Goal: Information Seeking & Learning: Check status

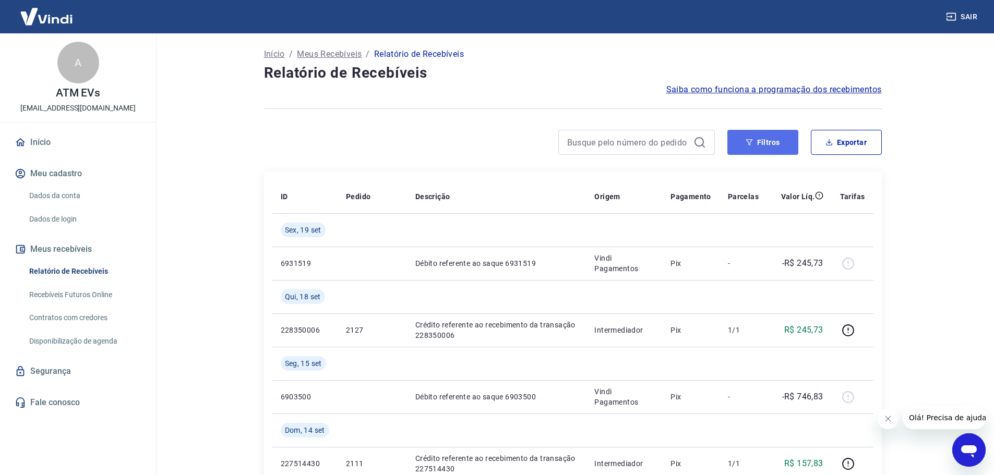
click at [784, 141] on button "Filtros" at bounding box center [763, 142] width 71 height 25
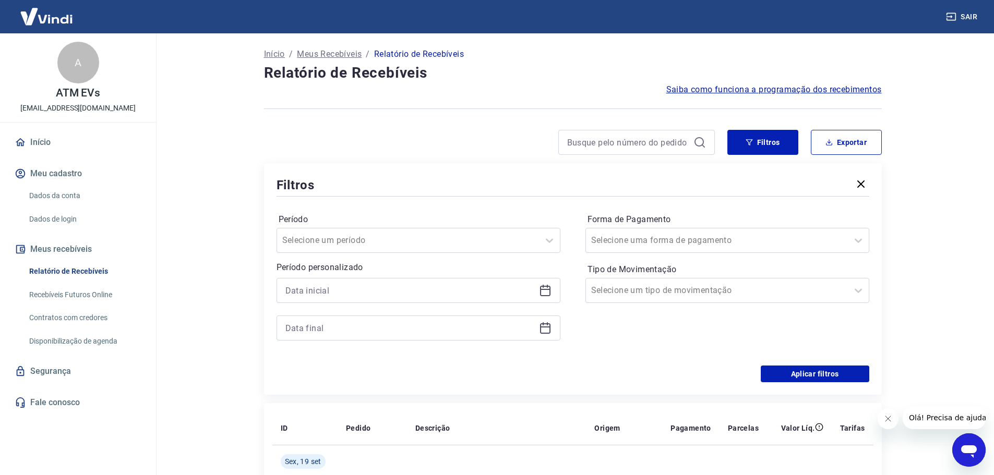
click at [548, 293] on icon at bounding box center [545, 290] width 13 height 13
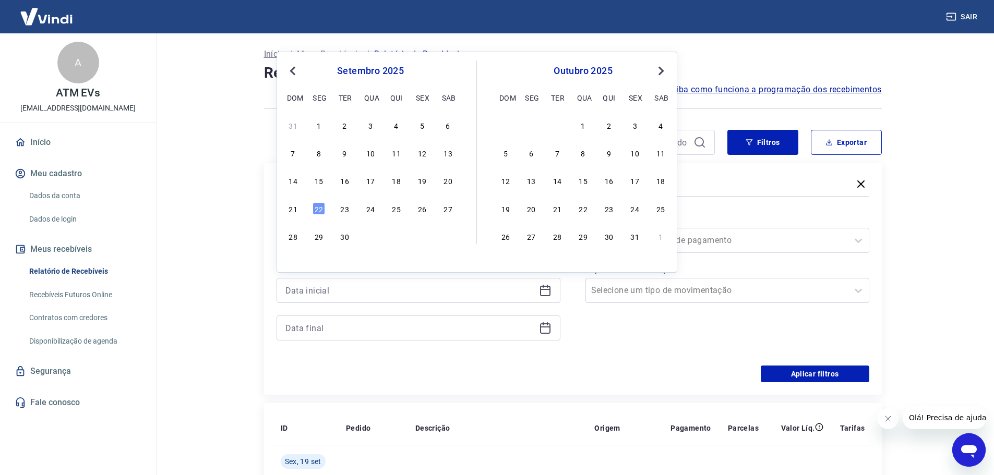
click at [294, 69] on span "Previous Month" at bounding box center [294, 71] width 0 height 12
click at [419, 124] on div "1" at bounding box center [422, 125] width 13 height 13
type input "01/08/2025"
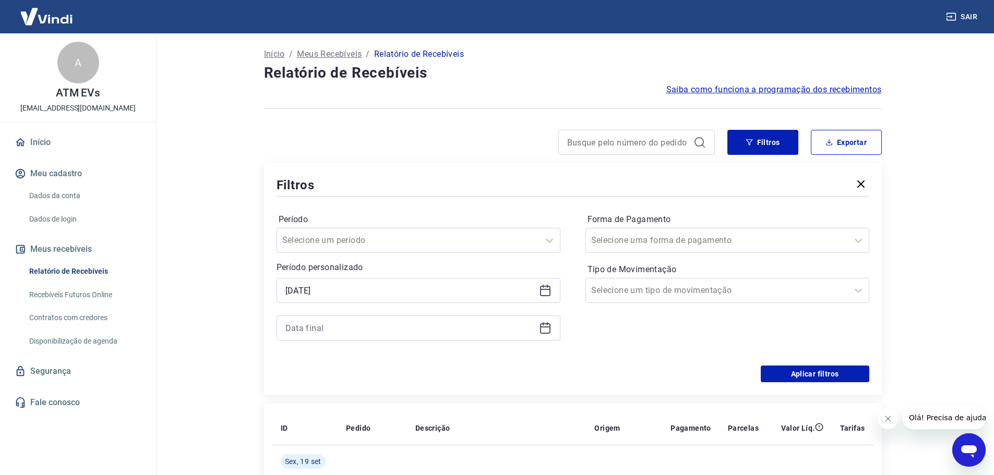
click at [541, 325] on icon at bounding box center [545, 329] width 10 height 10
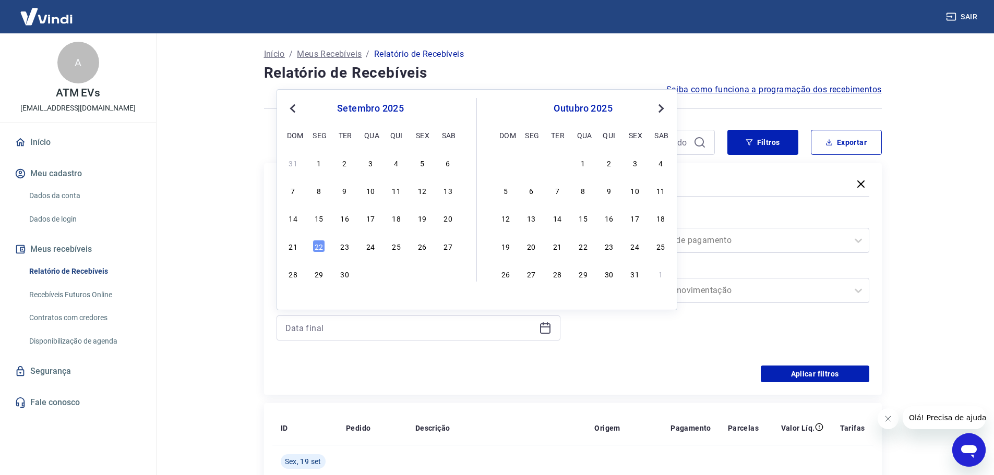
click at [294, 106] on span "Previous Month" at bounding box center [294, 108] width 0 height 12
click at [290, 302] on div "31" at bounding box center [293, 301] width 13 height 13
type input "31/08/2025"
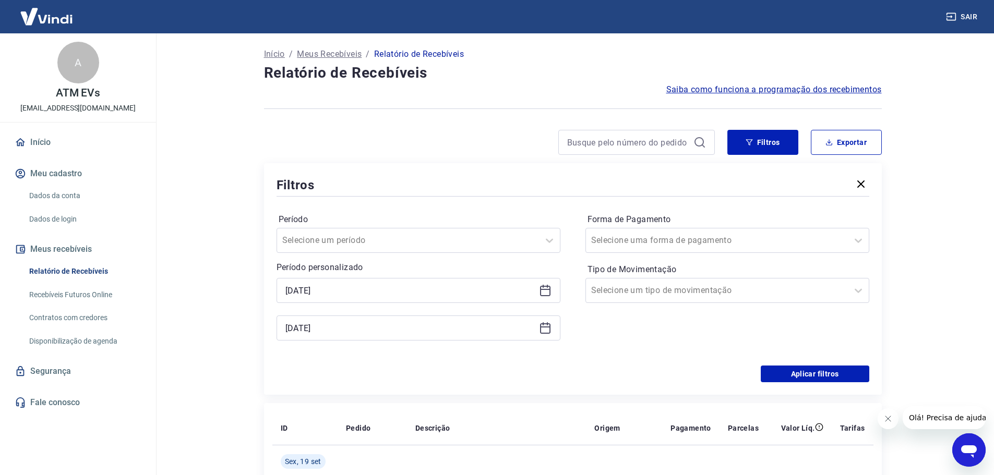
click at [295, 302] on div "01/08/2025" at bounding box center [419, 290] width 284 height 25
click at [811, 373] on button "Aplicar filtros" at bounding box center [815, 374] width 109 height 17
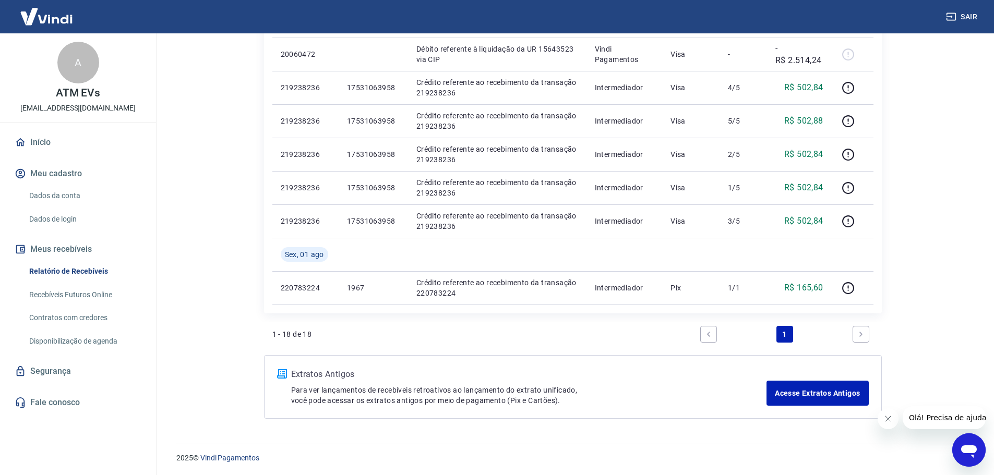
scroll to position [778, 0]
click at [884, 422] on icon "Fechar mensagem da empresa" at bounding box center [888, 419] width 8 height 8
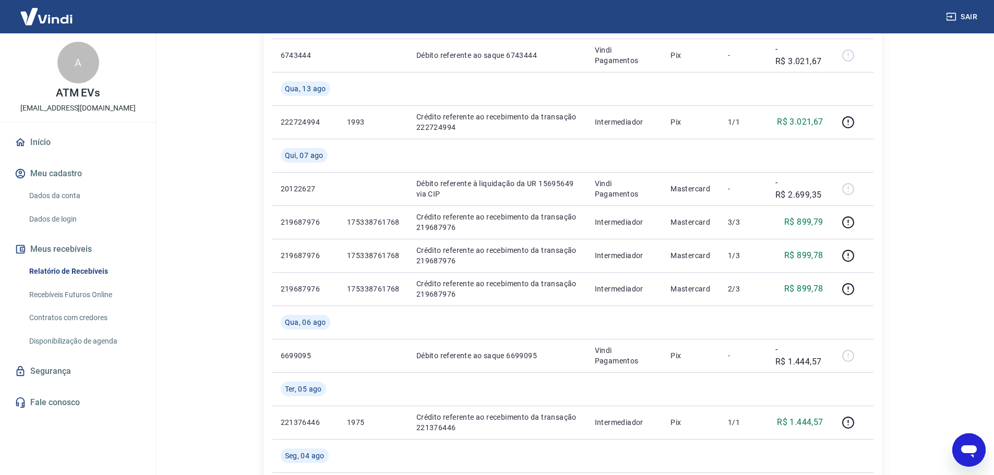
scroll to position [569, 0]
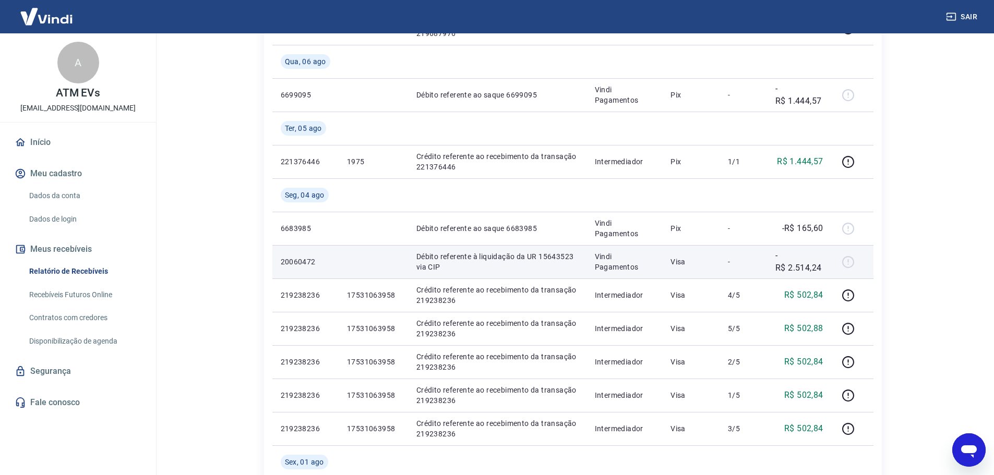
click at [786, 276] on td "-R$ 2.514,24" at bounding box center [799, 261] width 65 height 33
drag, startPoint x: 538, startPoint y: 255, endPoint x: 573, endPoint y: 253, distance: 35.6
click at [573, 253] on p "Débito referente à liquidação da UR 15643523 via CIP" at bounding box center [497, 262] width 162 height 21
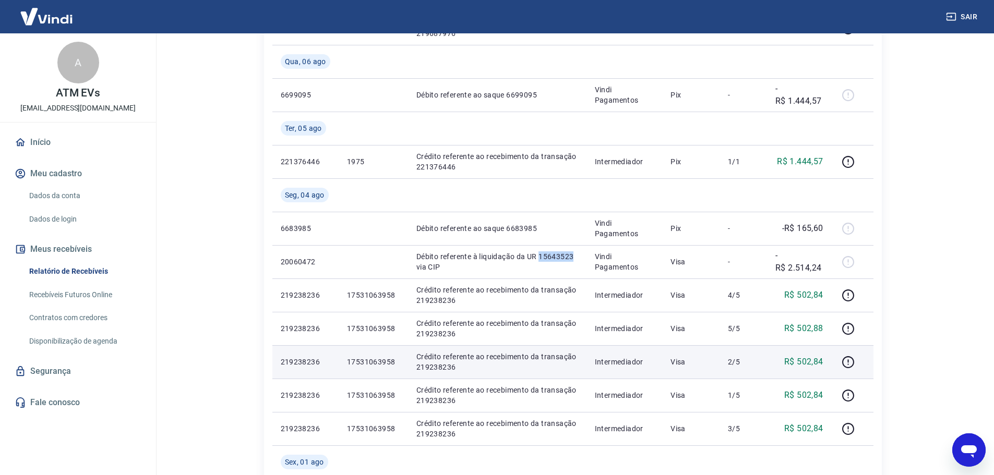
copy p "15643523"
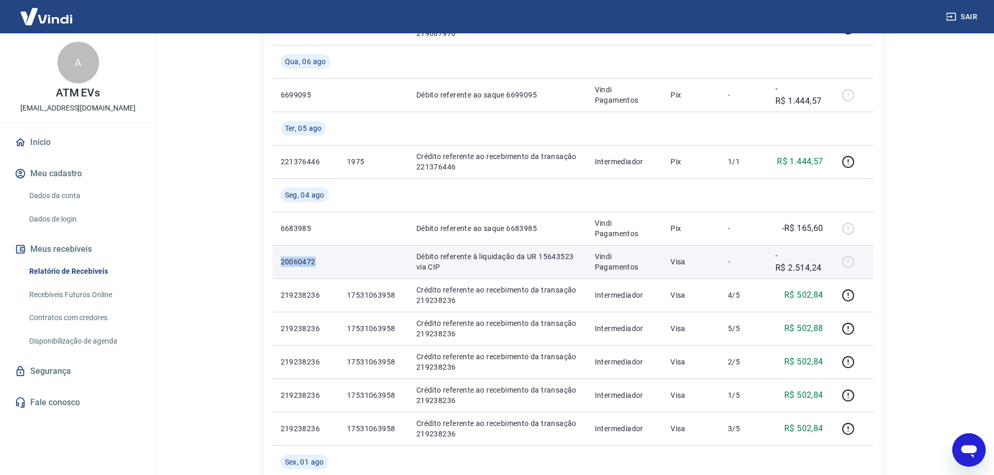
drag, startPoint x: 318, startPoint y: 263, endPoint x: 276, endPoint y: 262, distance: 42.8
click at [276, 262] on td "20060472" at bounding box center [305, 261] width 66 height 33
copy p "20060472"
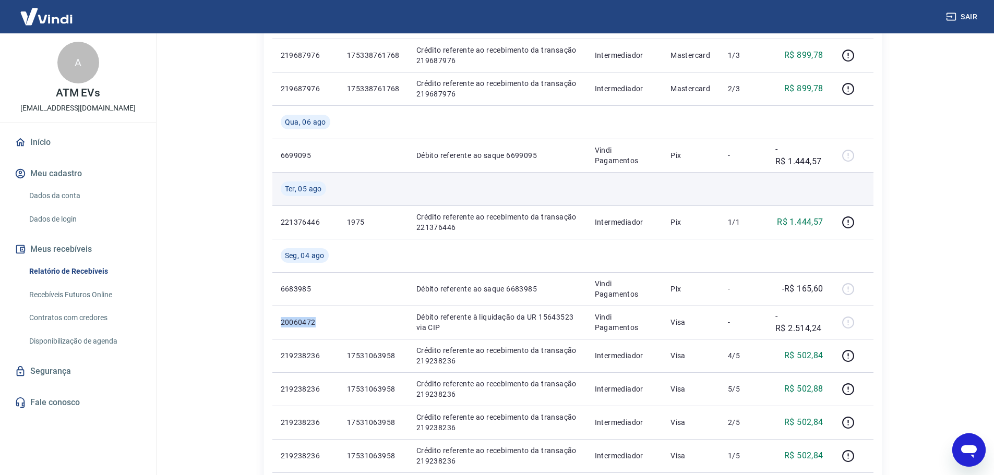
scroll to position [522, 0]
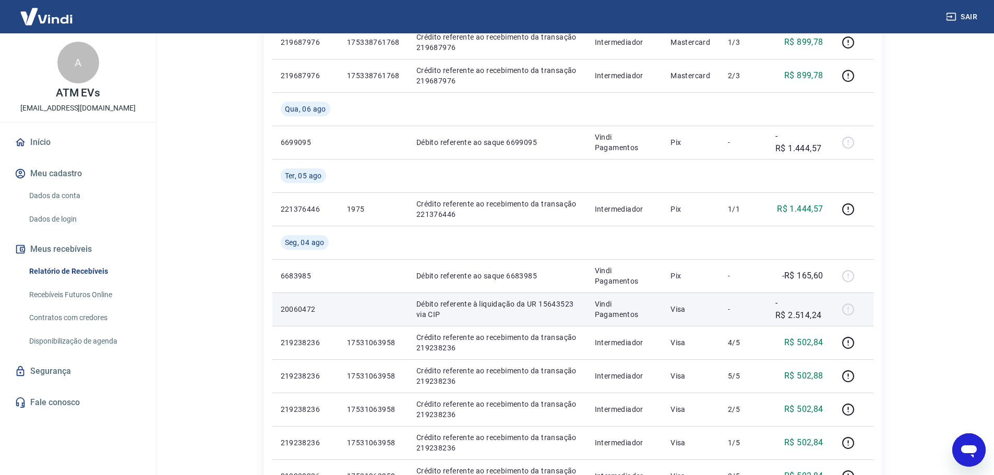
click at [533, 318] on p "Débito referente à liquidação da UR 15643523 via CIP" at bounding box center [497, 309] width 162 height 21
drag, startPoint x: 539, startPoint y: 304, endPoint x: 574, endPoint y: 306, distance: 35.0
click at [574, 306] on p "Débito referente à liquidação da UR 15643523 via CIP" at bounding box center [497, 309] width 162 height 21
copy p "15643523"
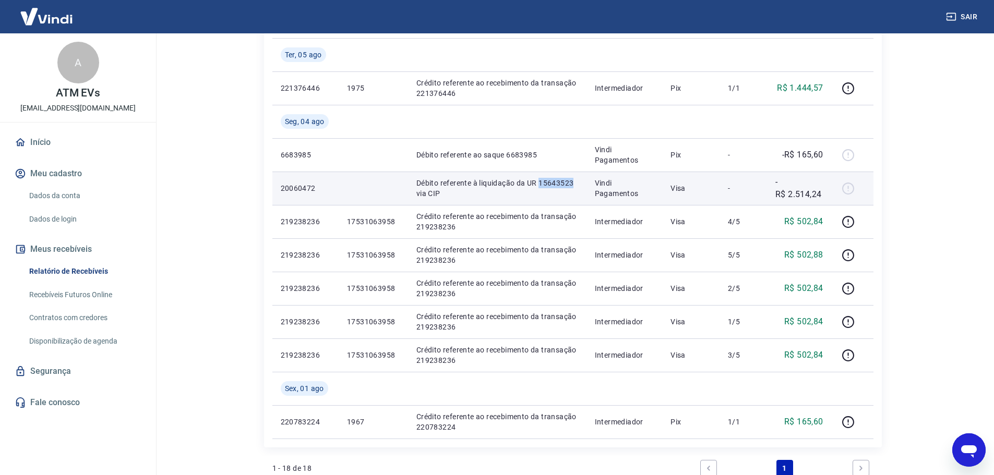
scroll to position [574, 0]
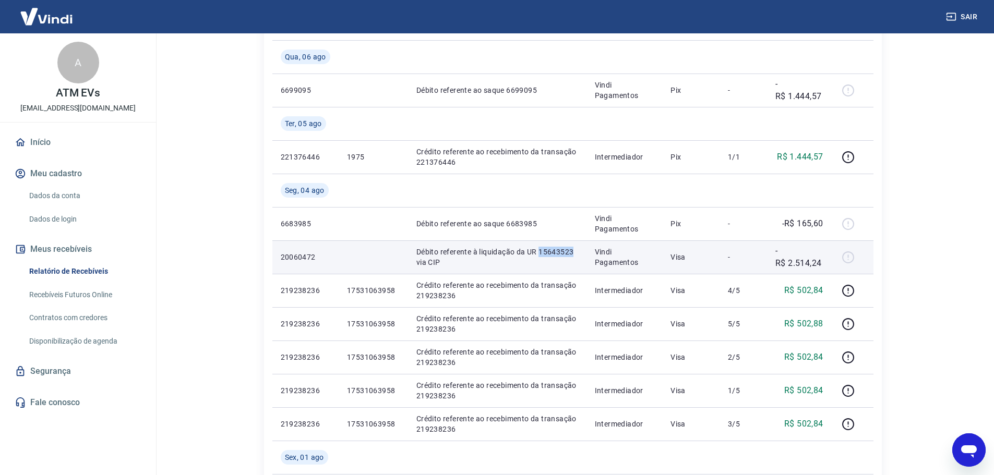
copy p "15643523"
click at [851, 257] on div at bounding box center [852, 257] width 25 height 17
click at [801, 261] on p "-R$ 2.514,24" at bounding box center [800, 257] width 48 height 25
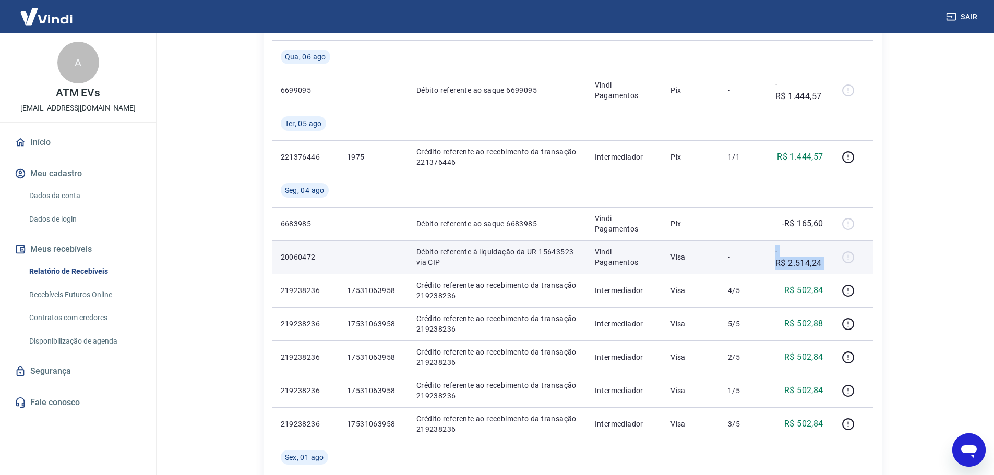
click at [801, 261] on p "-R$ 2.514,24" at bounding box center [800, 257] width 48 height 25
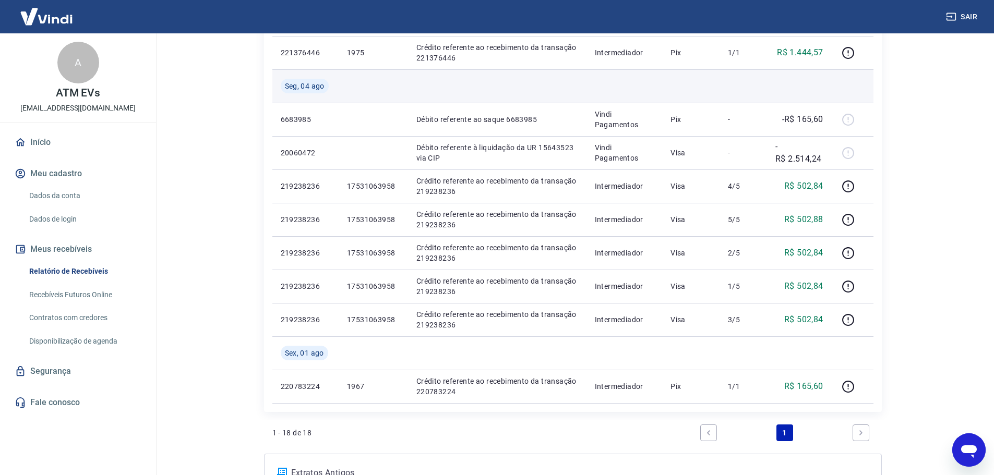
scroll to position [626, 0]
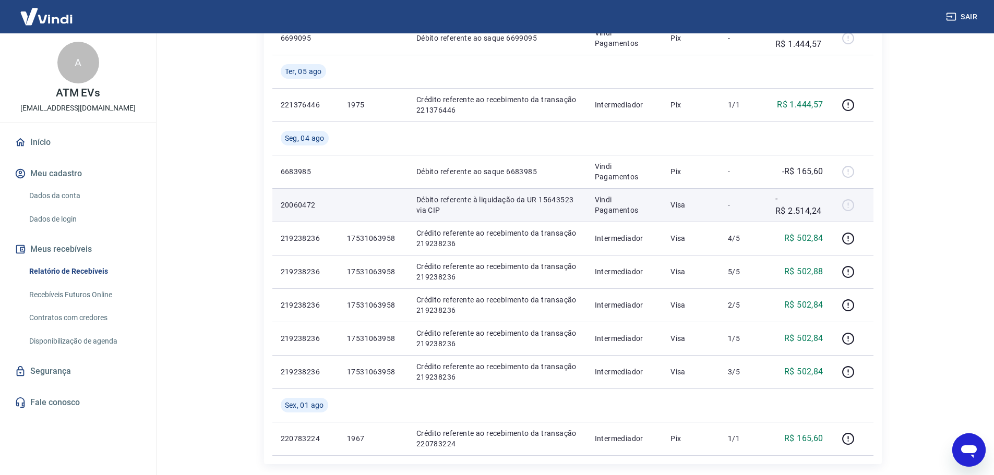
click at [687, 211] on td "Visa" at bounding box center [690, 204] width 57 height 33
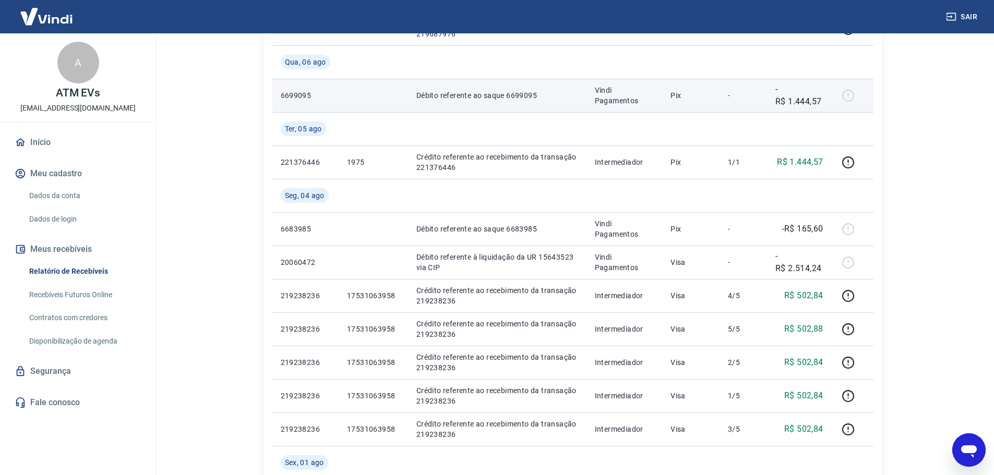
scroll to position [569, 0]
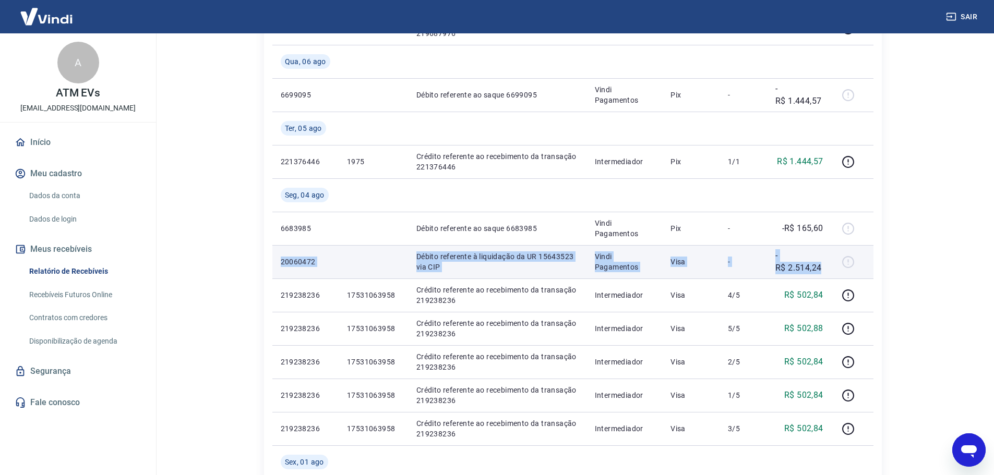
drag, startPoint x: 277, startPoint y: 258, endPoint x: 825, endPoint y: 268, distance: 548.6
click at [825, 268] on tr "20060472 Débito referente à liquidação da UR 15643523 via CIP Vindi Pagamentos …" at bounding box center [572, 261] width 601 height 33
click at [541, 259] on p "Débito referente à liquidação da UR 15643523 via CIP" at bounding box center [497, 262] width 162 height 21
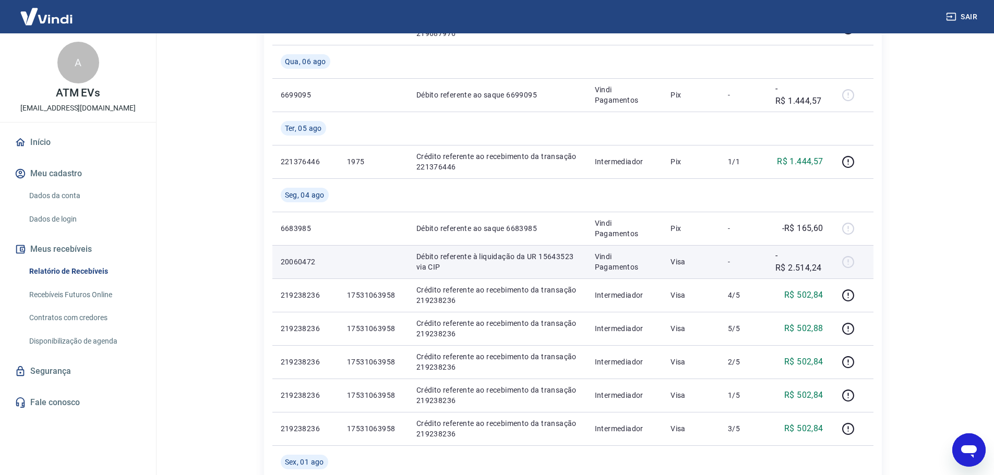
click at [541, 259] on p "Débito referente à liquidação da UR 15643523 via CIP" at bounding box center [497, 262] width 162 height 21
drag, startPoint x: 538, startPoint y: 256, endPoint x: 575, endPoint y: 256, distance: 36.5
click at [575, 256] on p "Débito referente à liquidação da UR 15643523 via CIP" at bounding box center [497, 262] width 162 height 21
click at [494, 268] on p "Débito referente à liquidação da UR 15643523 via CIP" at bounding box center [497, 262] width 162 height 21
drag, startPoint x: 459, startPoint y: 269, endPoint x: 395, endPoint y: 252, distance: 66.0
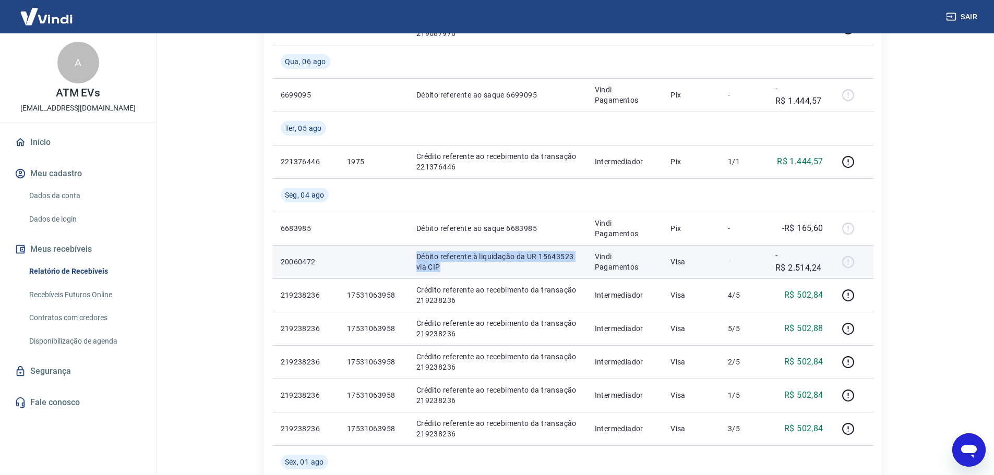
click at [395, 252] on tr "20060472 Débito referente à liquidação da UR 15643523 via CIP Vindi Pagamentos …" at bounding box center [572, 261] width 601 height 33
copy tr "Débito referente à liquidação da UR 15643523 via CIP"
click at [555, 258] on p "Débito referente à liquidação da UR 15643523 via CIP" at bounding box center [497, 262] width 162 height 21
click at [555, 257] on p "Débito referente à liquidação da UR 15643523 via CIP" at bounding box center [497, 262] width 162 height 21
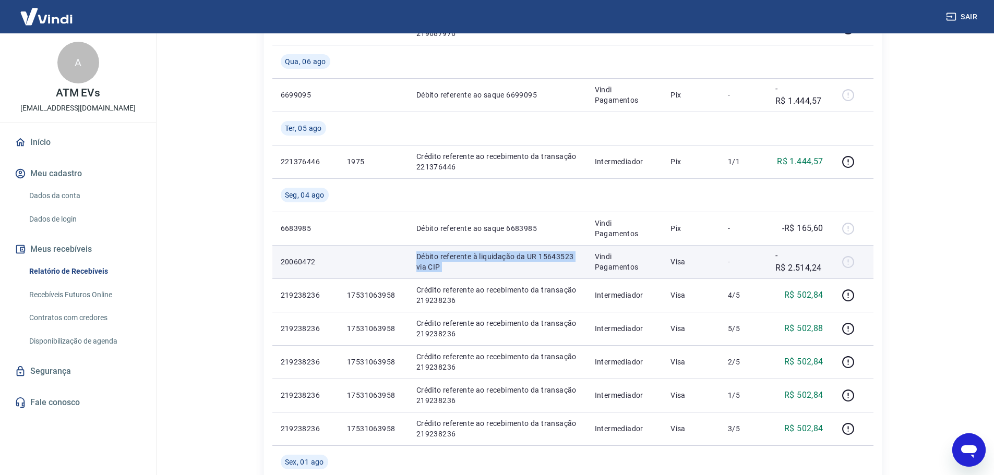
click at [555, 257] on p "Débito referente à liquidação da UR 15643523 via CIP" at bounding box center [497, 262] width 162 height 21
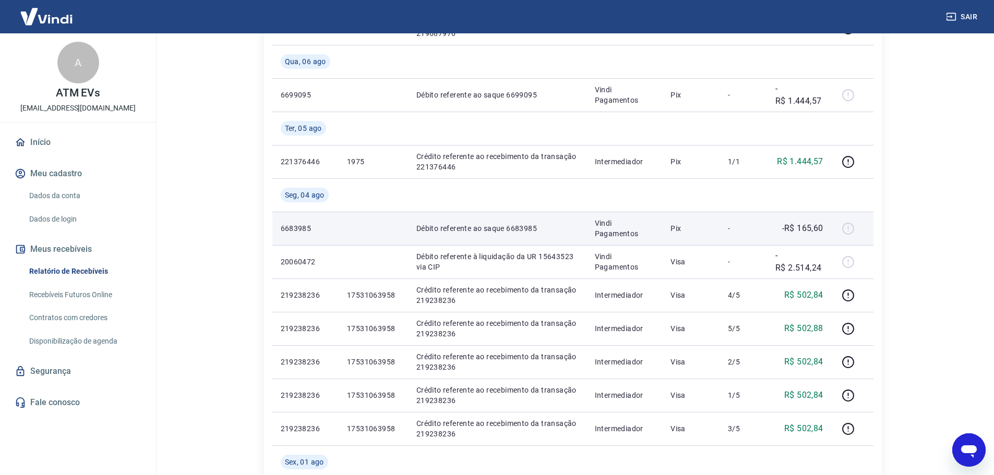
click at [586, 216] on td "Débito referente ao saque 6683985" at bounding box center [497, 228] width 178 height 33
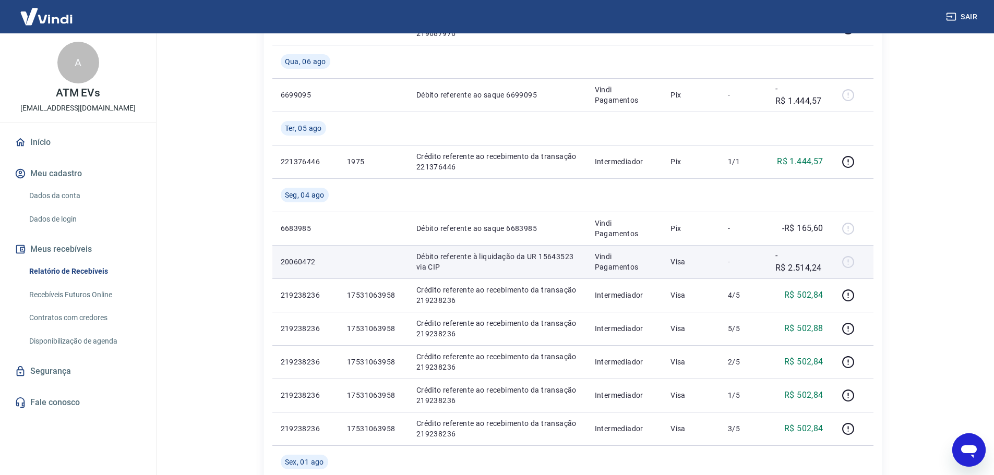
click at [556, 252] on p "Débito referente à liquidação da UR 15643523 via CIP" at bounding box center [497, 262] width 162 height 21
copy p "15643523"
click at [551, 260] on p "Débito referente à liquidação da UR 15643523 via CIP" at bounding box center [497, 262] width 162 height 21
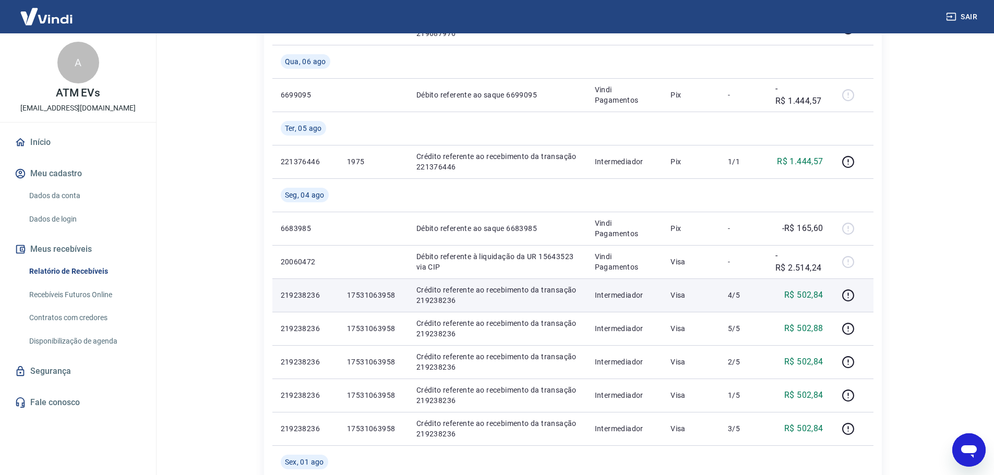
click at [530, 280] on td "Crédito referente ao recebimento da transação 219238236" at bounding box center [497, 295] width 178 height 33
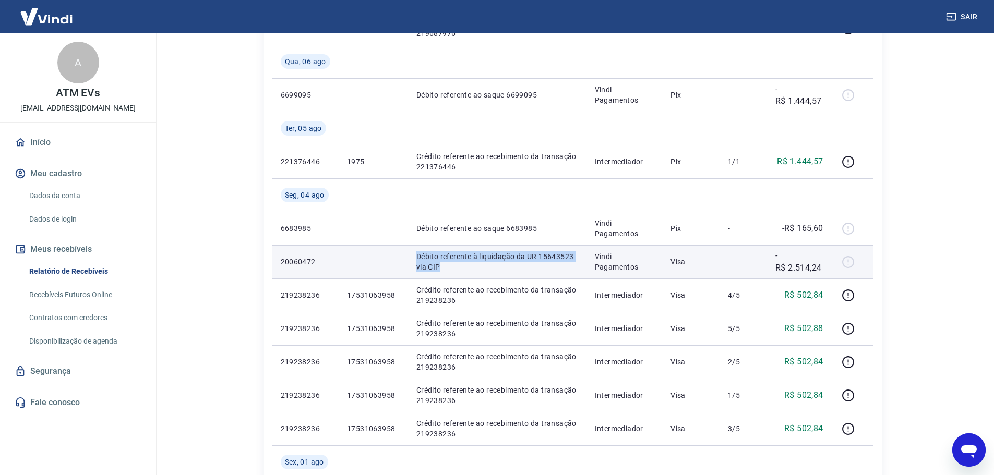
drag, startPoint x: 437, startPoint y: 270, endPoint x: 414, endPoint y: 256, distance: 26.5
click at [416, 256] on p "Débito referente à liquidação da UR 15643523 via CIP" at bounding box center [497, 262] width 162 height 21
copy p "Débito referente à liquidação da UR 15643523 via CIP"
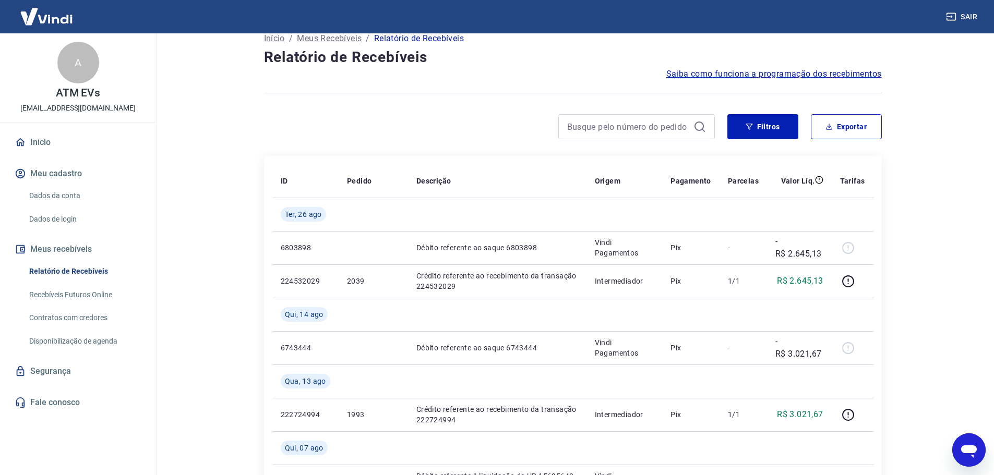
scroll to position [0, 0]
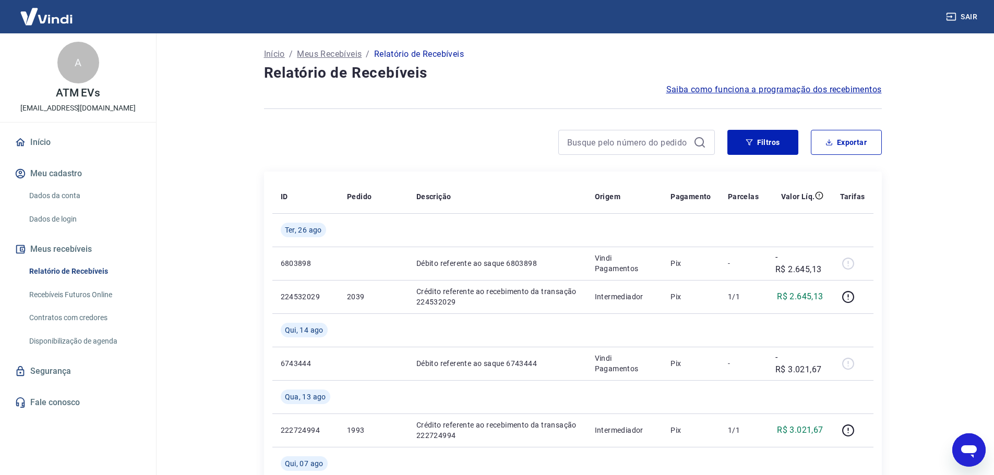
click at [627, 139] on input at bounding box center [628, 143] width 122 height 16
paste input "2000008718885999"
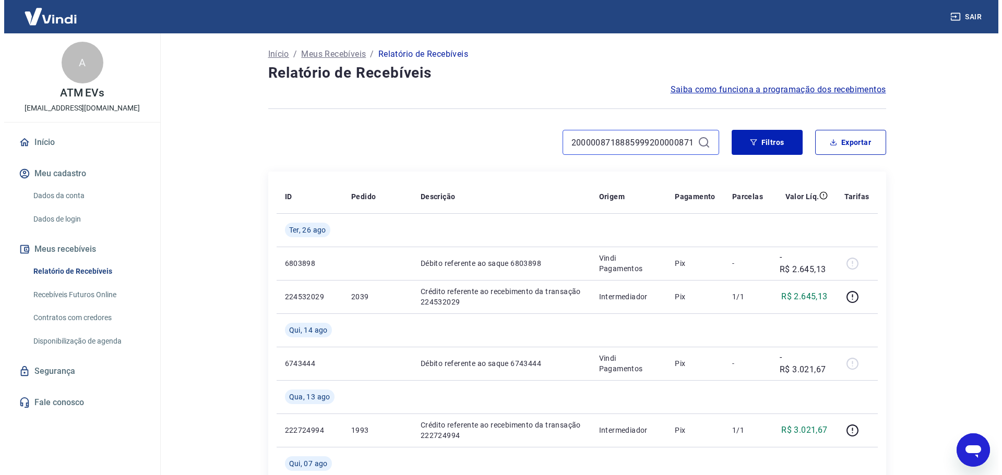
scroll to position [0, 113]
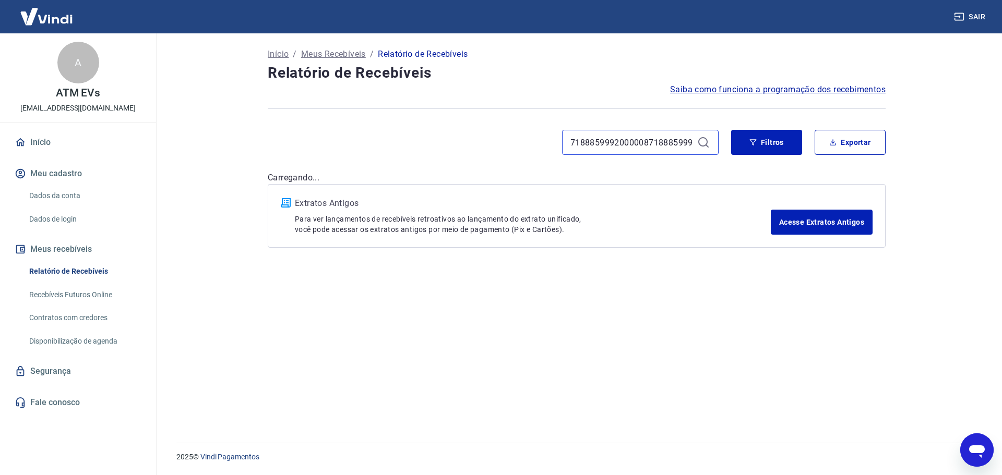
scroll to position [0, 34]
type input "2000008718885999"
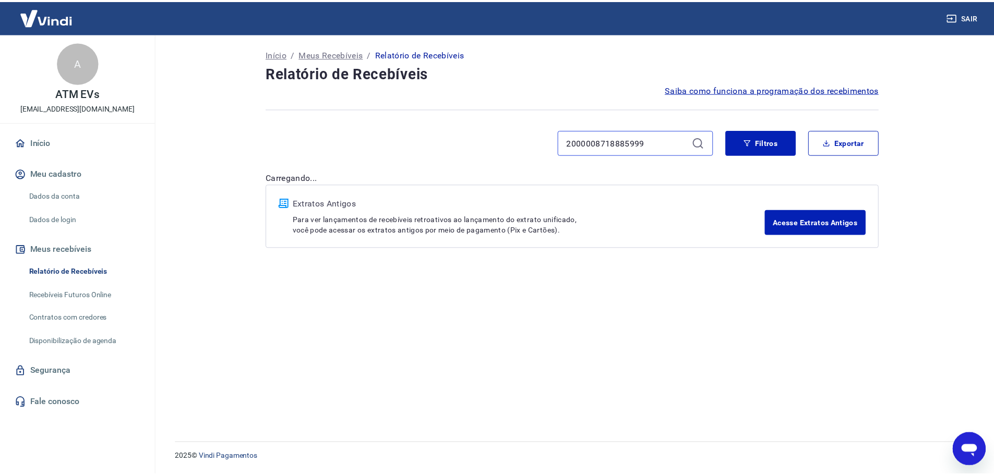
scroll to position [0, 0]
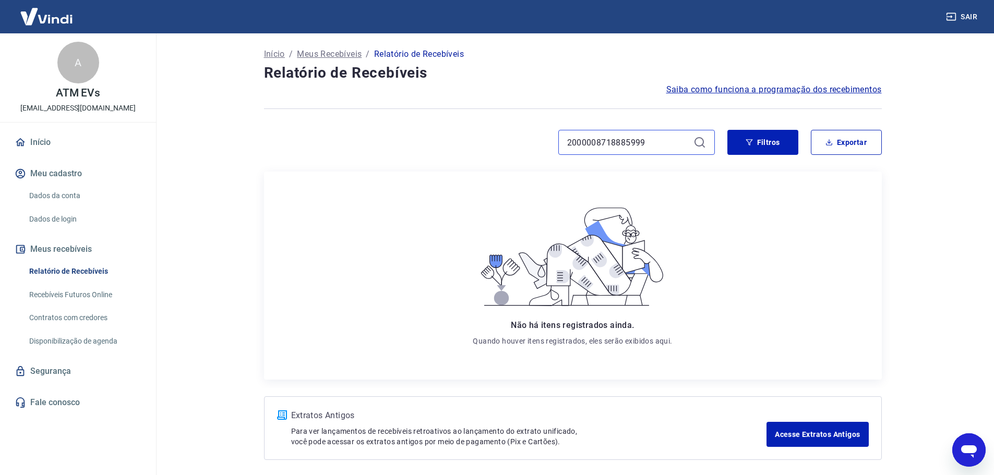
type input "2000008718885999"
click at [658, 145] on input "2000008718885999" at bounding box center [628, 143] width 122 height 16
type input "1"
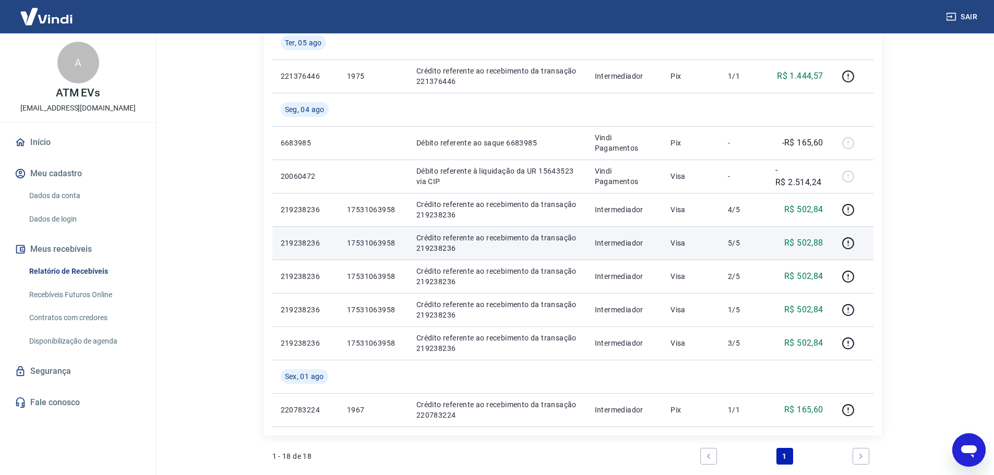
scroll to position [622, 0]
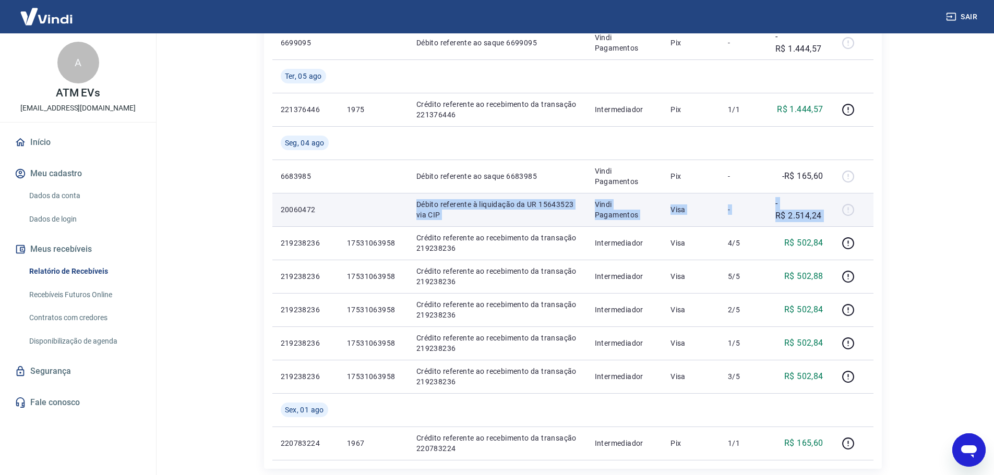
drag, startPoint x: 539, startPoint y: 207, endPoint x: 849, endPoint y: 218, distance: 310.7
click at [849, 218] on tr "20060472 Débito referente à liquidação da UR 15643523 via CIP Vindi Pagamentos …" at bounding box center [572, 209] width 601 height 33
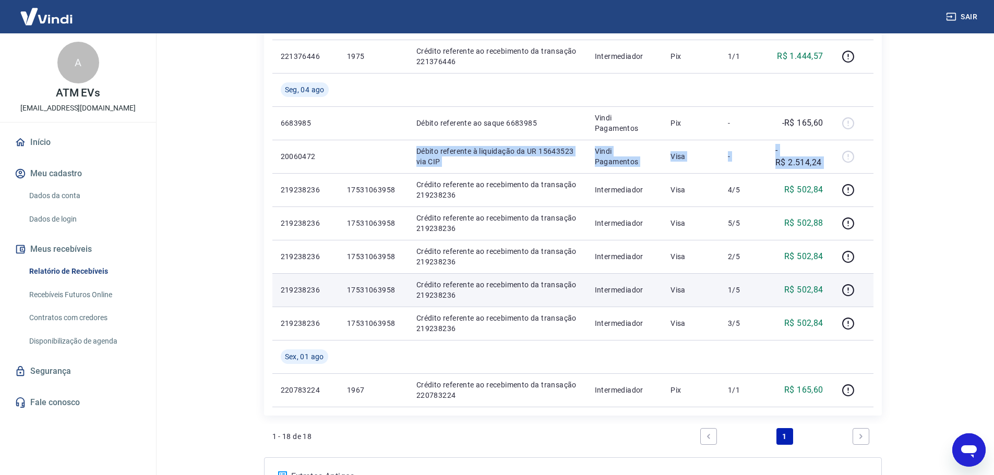
scroll to position [726, 0]
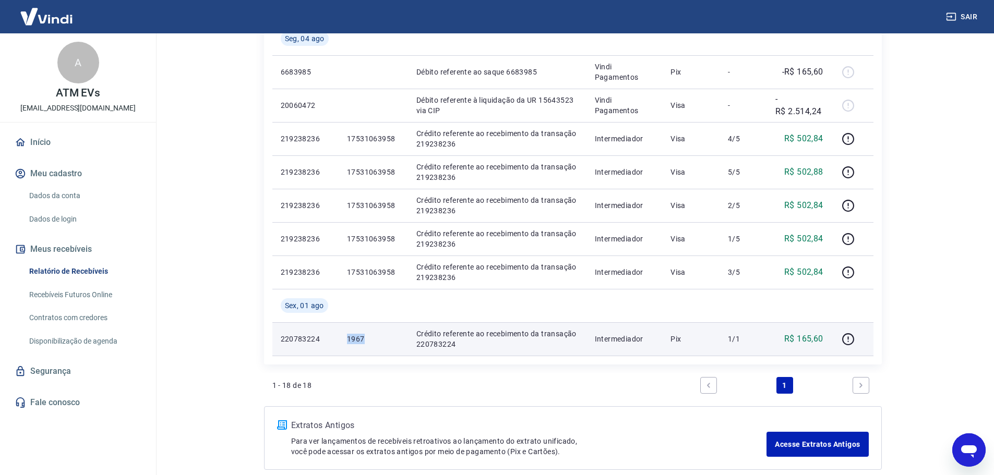
drag, startPoint x: 344, startPoint y: 339, endPoint x: 372, endPoint y: 340, distance: 27.2
click at [372, 340] on td "1967" at bounding box center [373, 339] width 69 height 33
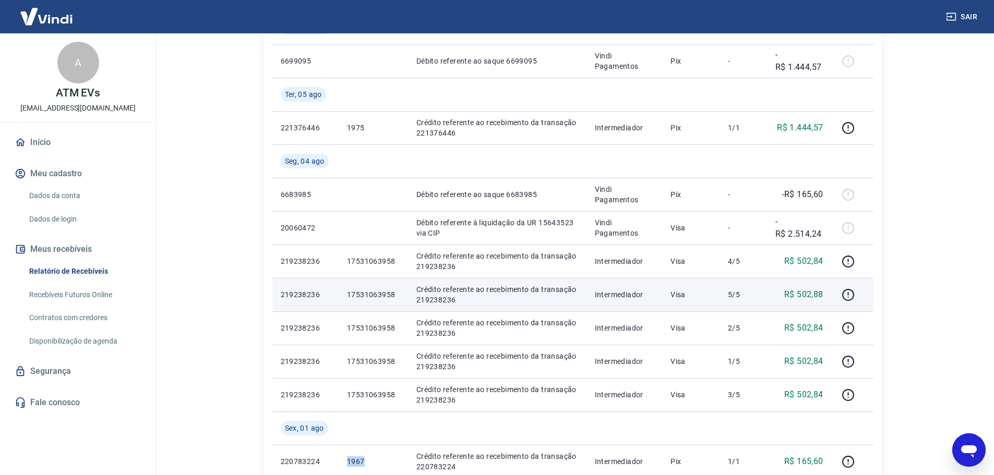
scroll to position [622, 0]
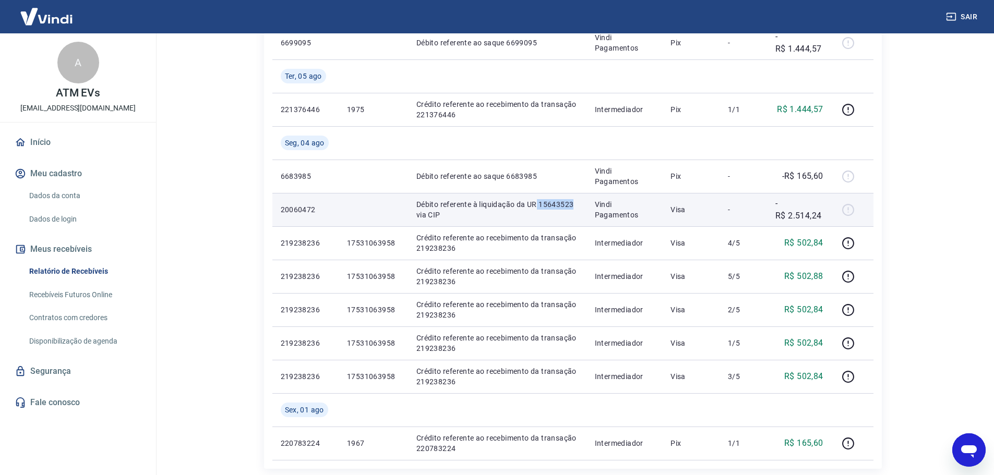
drag, startPoint x: 537, startPoint y: 204, endPoint x: 582, endPoint y: 205, distance: 45.4
click at [582, 205] on td "Débito referente à liquidação da UR 15643523 via CIP" at bounding box center [497, 209] width 178 height 33
click at [381, 215] on td at bounding box center [373, 209] width 69 height 33
drag, startPoint x: 692, startPoint y: 209, endPoint x: 663, endPoint y: 209, distance: 28.7
click at [663, 209] on tr "20060472 Débito referente à liquidação da UR 15643523 via CIP Vindi Pagamentos …" at bounding box center [572, 209] width 601 height 33
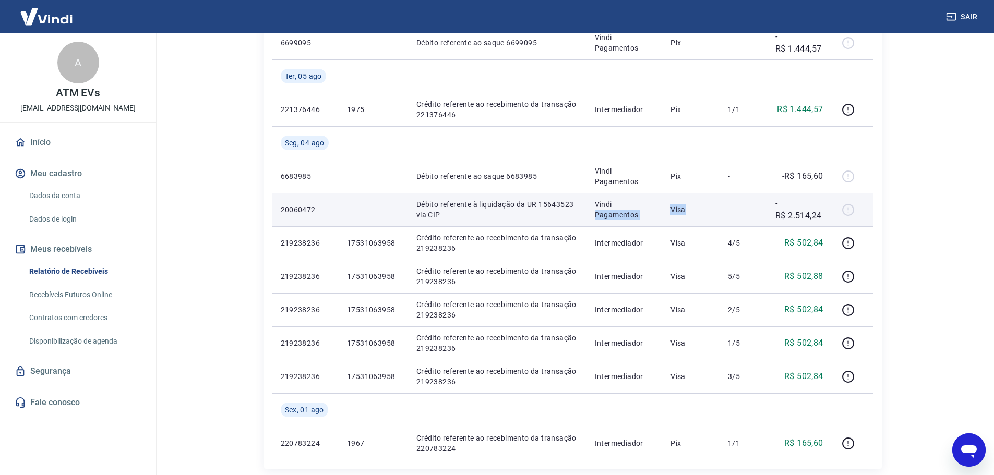
click at [623, 210] on p "Vindi Pagamentos" at bounding box center [624, 209] width 59 height 21
